Goal: Information Seeking & Learning: Learn about a topic

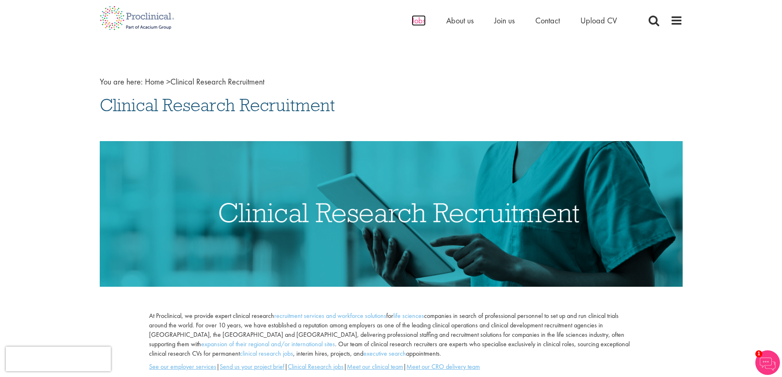
click at [415, 25] on span "Jobs" at bounding box center [419, 20] width 14 height 11
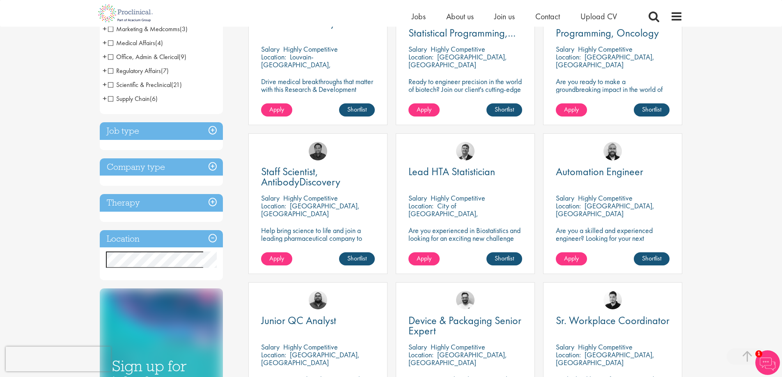
scroll to position [205, 0]
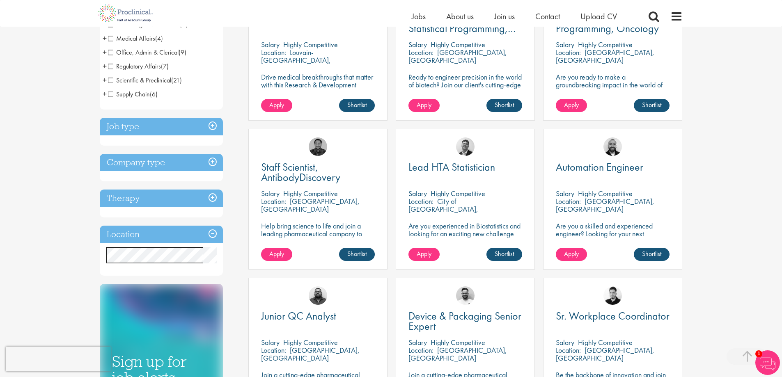
click at [169, 237] on h3 "Location" at bounding box center [161, 235] width 123 height 18
click at [204, 233] on h3 "Location" at bounding box center [161, 235] width 123 height 18
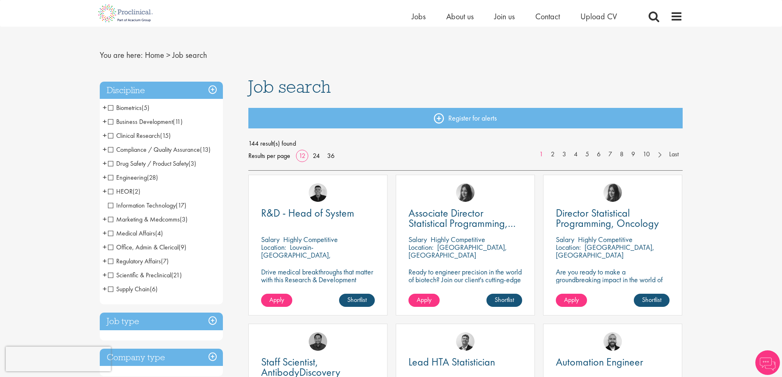
scroll to position [82, 0]
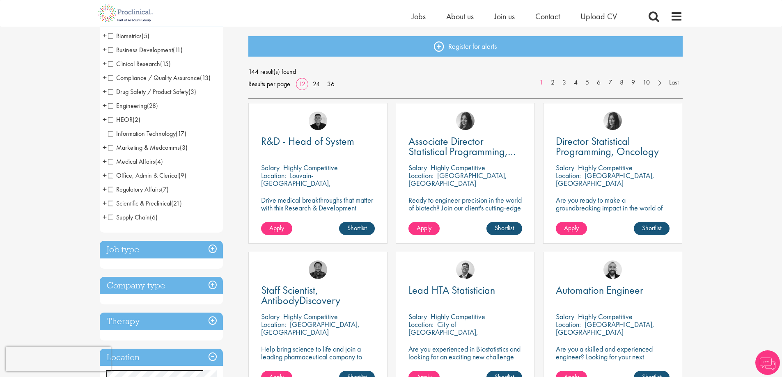
click at [110, 65] on span "Clinical Research" at bounding box center [134, 64] width 52 height 9
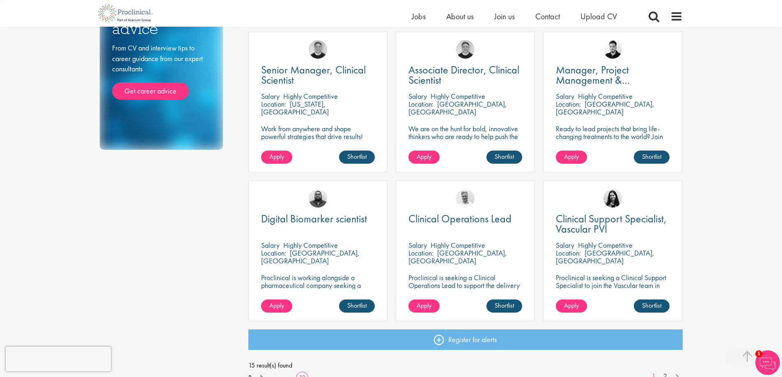
scroll to position [492, 0]
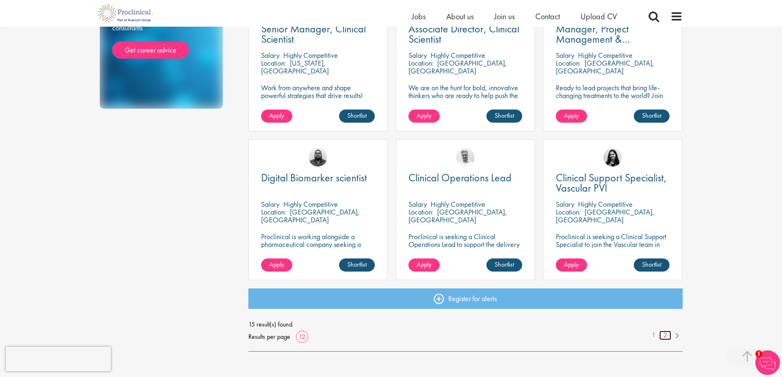
click at [668, 338] on link "2" at bounding box center [665, 335] width 12 height 9
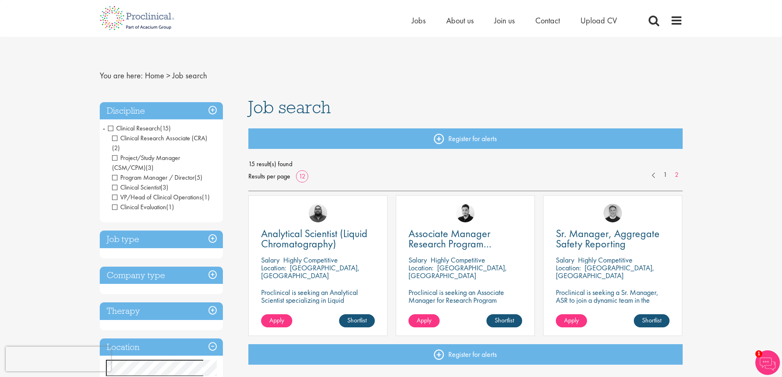
click at [212, 111] on h3 "Discipline" at bounding box center [161, 111] width 123 height 18
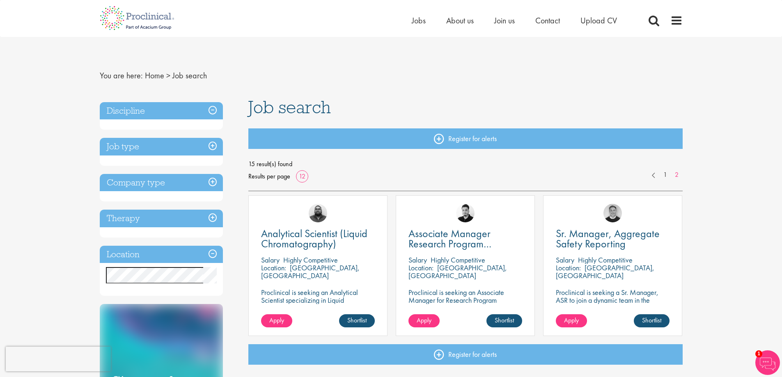
click at [212, 111] on h3 "Discipline" at bounding box center [161, 111] width 123 height 18
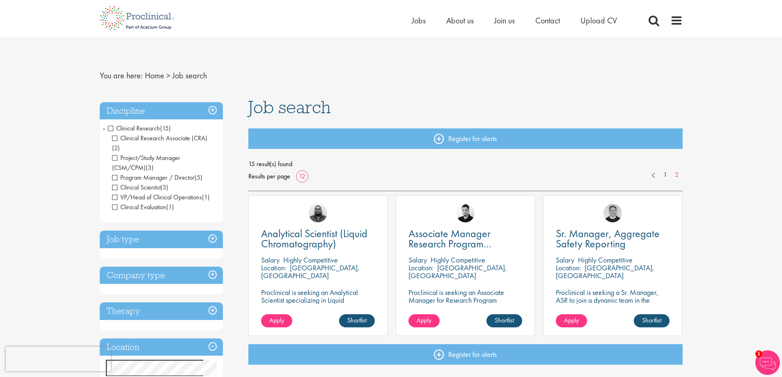
click at [111, 126] on span "Clinical Research" at bounding box center [134, 128] width 52 height 9
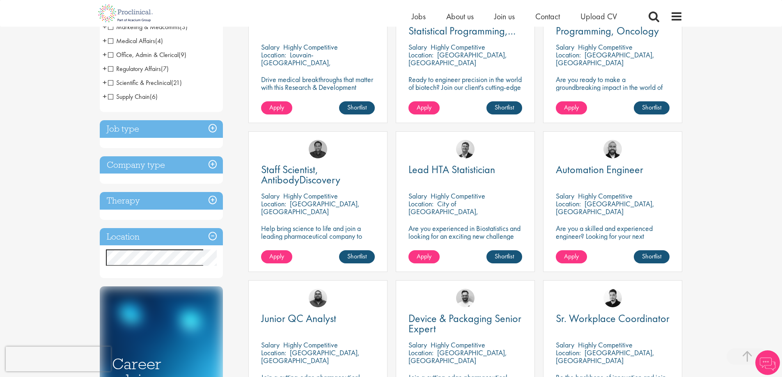
scroll to position [205, 0]
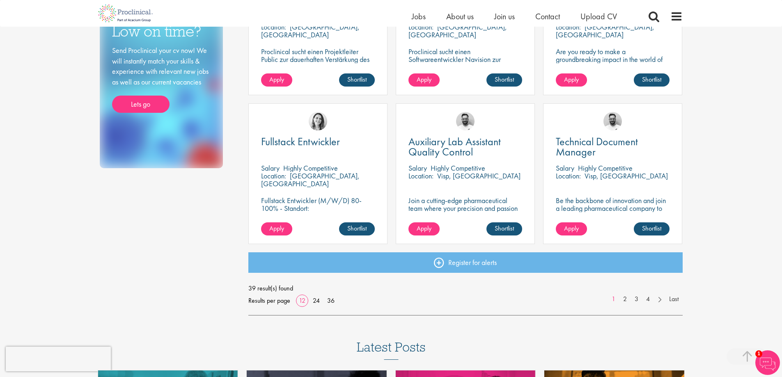
scroll to position [533, 0]
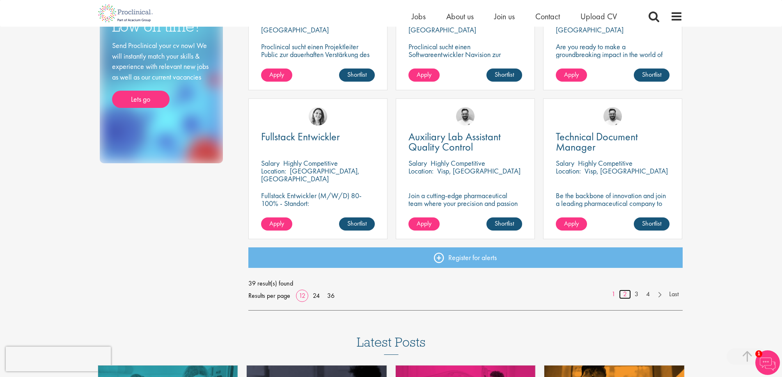
click at [628, 298] on link "2" at bounding box center [625, 294] width 12 height 9
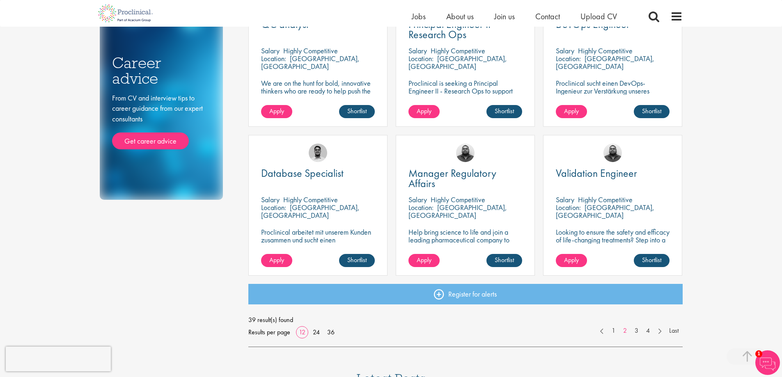
scroll to position [533, 0]
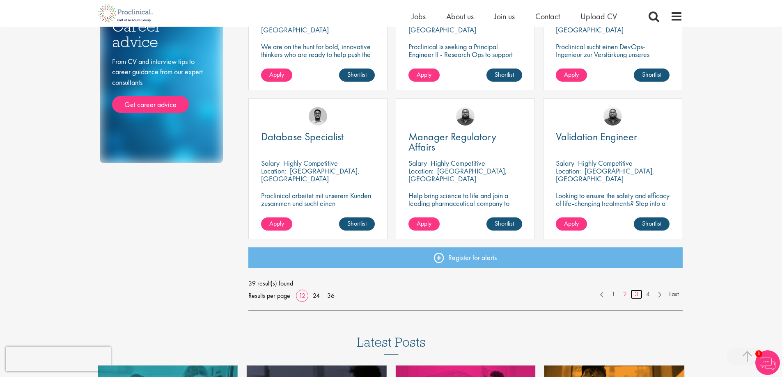
click at [634, 299] on link "3" at bounding box center [636, 294] width 12 height 9
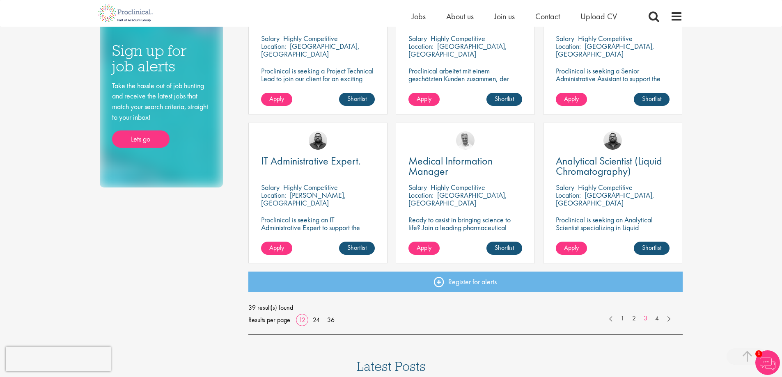
scroll to position [533, 0]
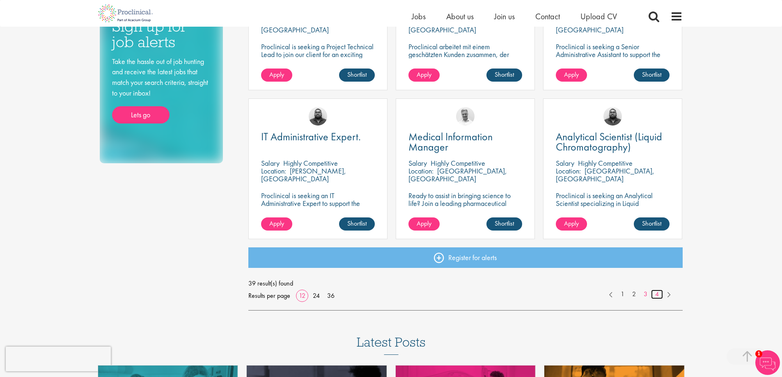
click at [662, 294] on link "4" at bounding box center [657, 294] width 12 height 9
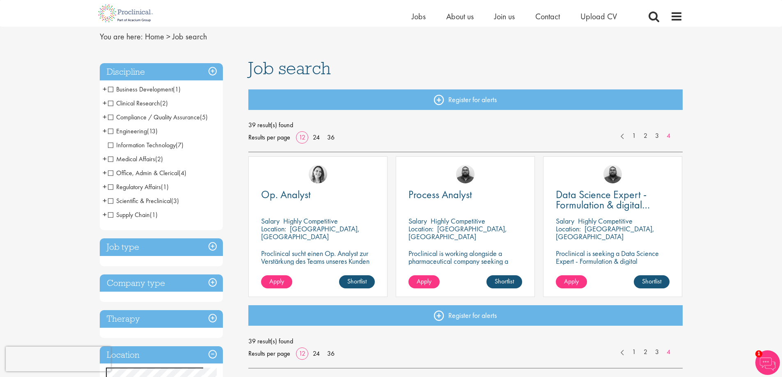
scroll to position [41, 0]
